Goal: Navigation & Orientation: Find specific page/section

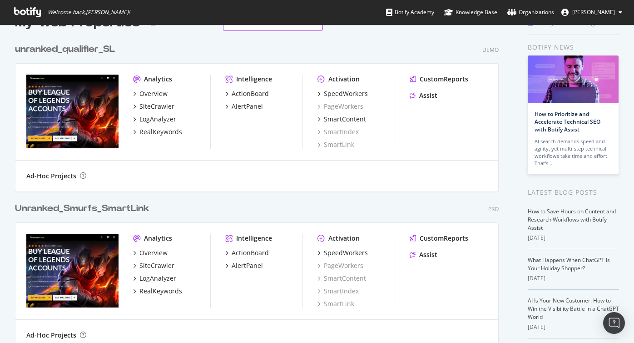
scroll to position [26, 0]
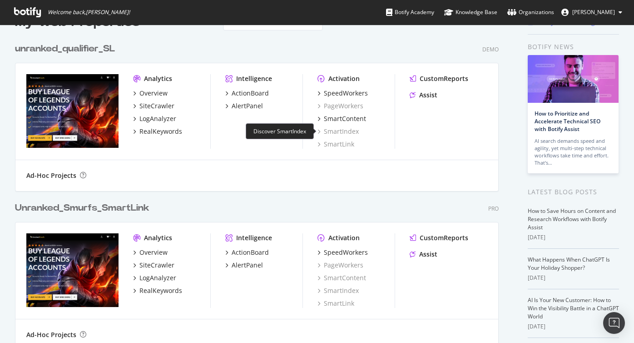
click at [341, 131] on div "SmartIndex" at bounding box center [338, 131] width 41 height 9
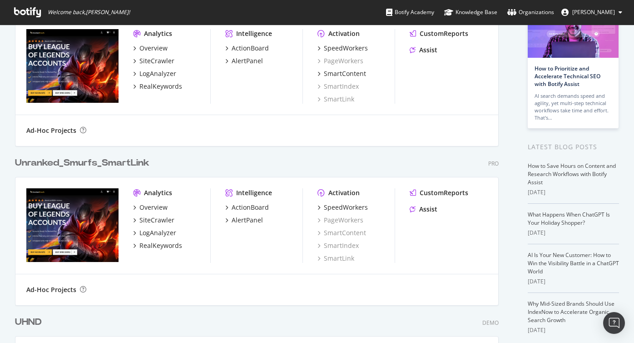
scroll to position [72, 0]
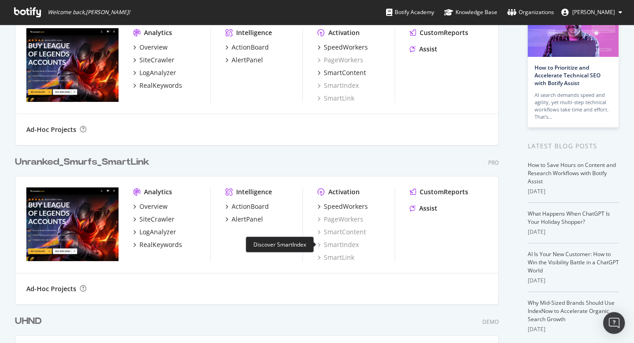
click at [342, 244] on div "SmartIndex" at bounding box center [338, 244] width 41 height 9
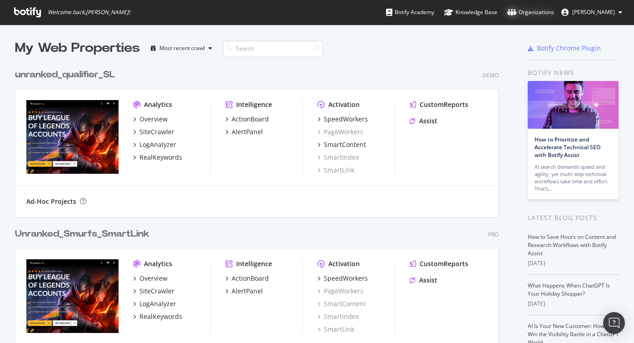
click at [548, 11] on div "Organizations" at bounding box center [531, 12] width 47 height 9
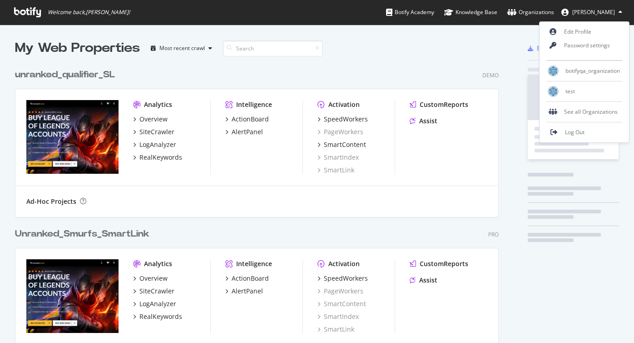
scroll to position [967, 491]
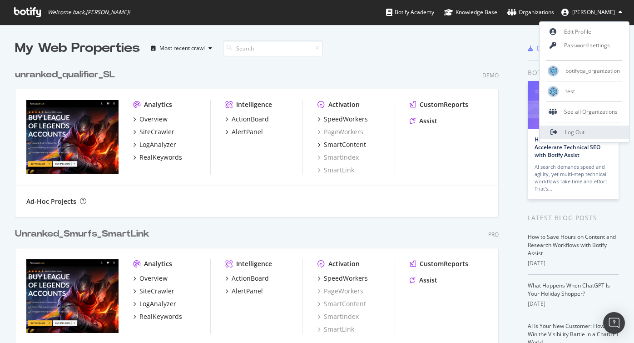
click at [568, 134] on span "Log Out" at bounding box center [575, 132] width 20 height 8
